Goal: Understand process/instructions: Learn how to perform a task or action

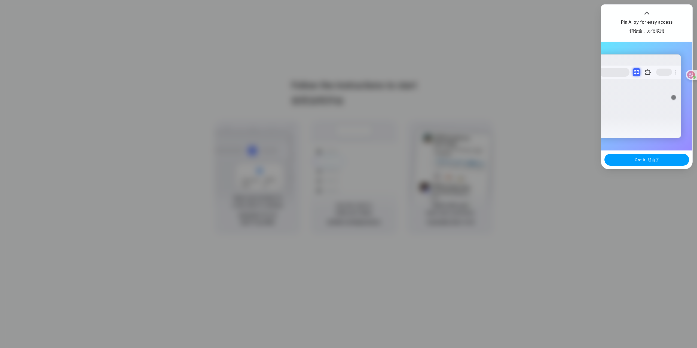
click at [644, 161] on span "Got it 明白了" at bounding box center [646, 160] width 24 height 6
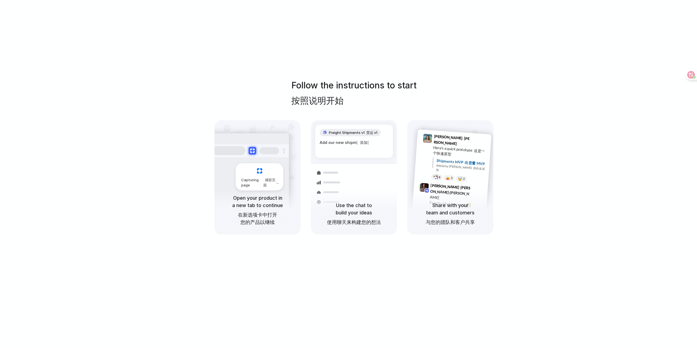
click at [330, 102] on font "按照说明开始" at bounding box center [317, 100] width 52 height 11
click at [408, 106] on h1 "Follow the instructions to start 按照说明开始" at bounding box center [353, 94] width 125 height 30
click at [261, 222] on font "在新选项卡中打开您的产品以继续" at bounding box center [257, 218] width 39 height 13
click at [277, 176] on div "Capturing page 捕获页面" at bounding box center [260, 177] width 48 height 29
click at [372, 199] on div "Use the chat to build your ideas 使用聊天来构建您的想法" at bounding box center [354, 214] width 86 height 39
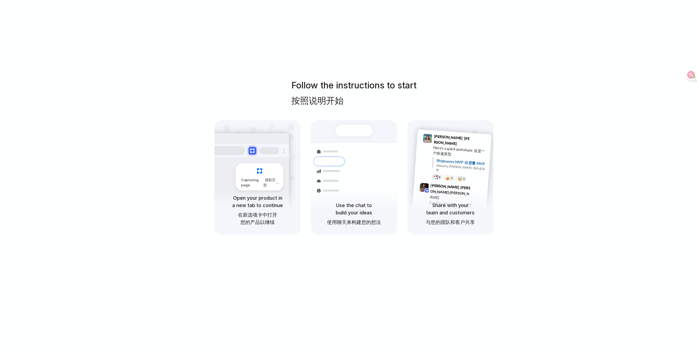
drag, startPoint x: 438, startPoint y: 225, endPoint x: 455, endPoint y: 224, distance: 17.7
click at [455, 224] on h5 "Share with your team and customers 与您的团队和客户共享" at bounding box center [450, 215] width 73 height 26
click at [455, 224] on font "与您的团队和客户共享" at bounding box center [450, 222] width 49 height 6
click at [348, 174] on div at bounding box center [348, 174] width 0 height 0
